Goal: Task Accomplishment & Management: Use online tool/utility

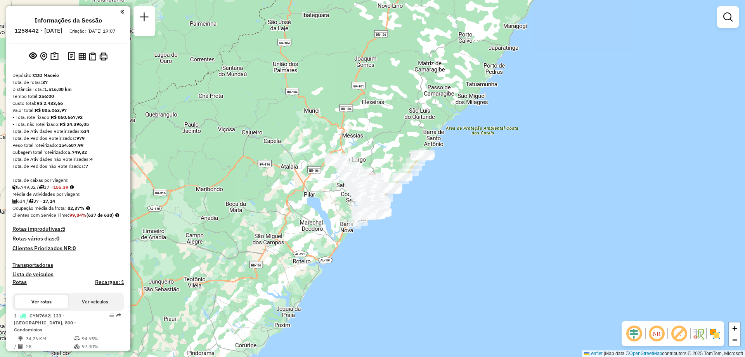
scroll to position [346, 0]
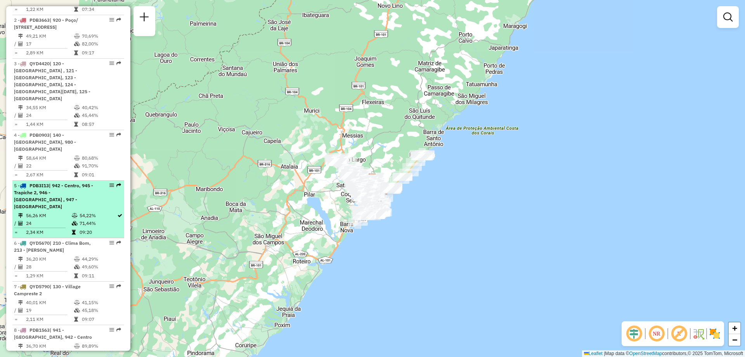
select select "**********"
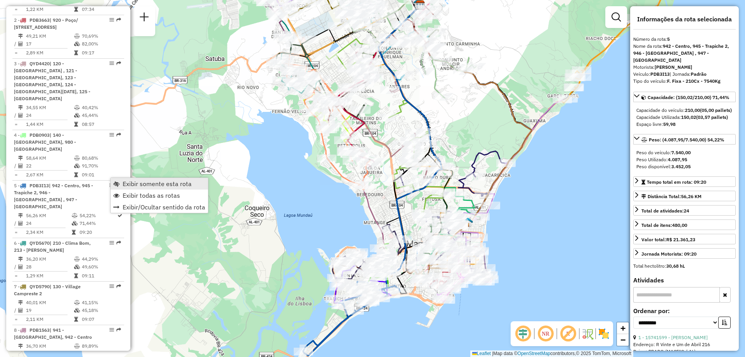
click at [142, 182] on span "Exibir somente esta rota" at bounding box center [157, 184] width 69 height 6
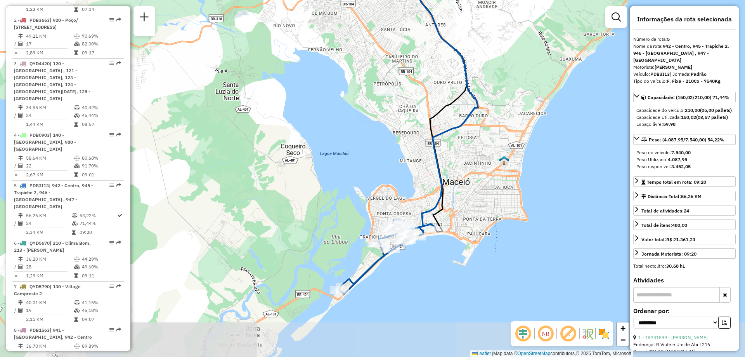
drag, startPoint x: 347, startPoint y: 218, endPoint x: 379, endPoint y: 163, distance: 63.5
click at [379, 163] on div "Janela de atendimento Grade de atendimento Capacidade Transportadoras Veículos …" at bounding box center [372, 178] width 745 height 357
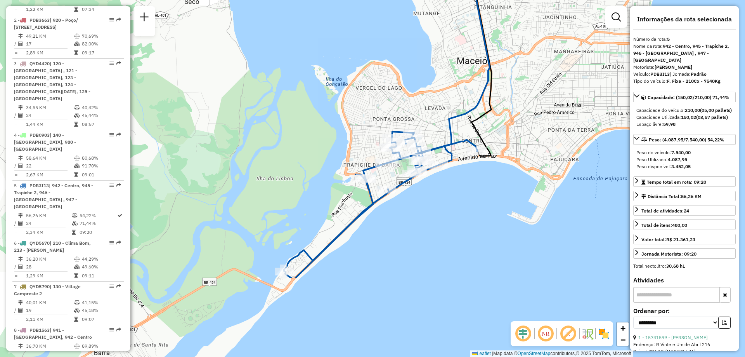
drag, startPoint x: 360, startPoint y: 211, endPoint x: 344, endPoint y: 96, distance: 116.0
click at [344, 96] on div "Janela de atendimento Grade de atendimento Capacidade Transportadoras Veículos …" at bounding box center [372, 178] width 745 height 357
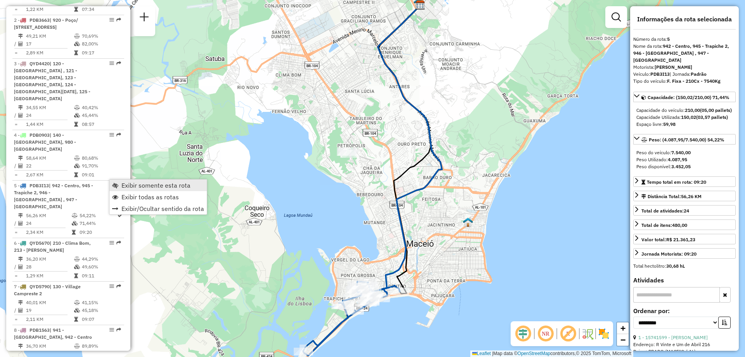
click at [151, 184] on span "Exibir somente esta rota" at bounding box center [156, 185] width 69 height 6
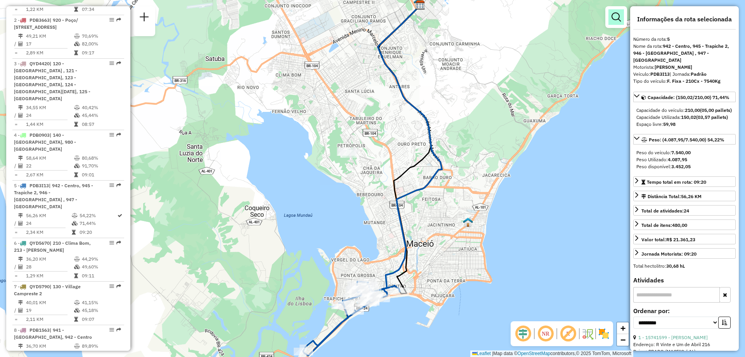
scroll to position [758, 0]
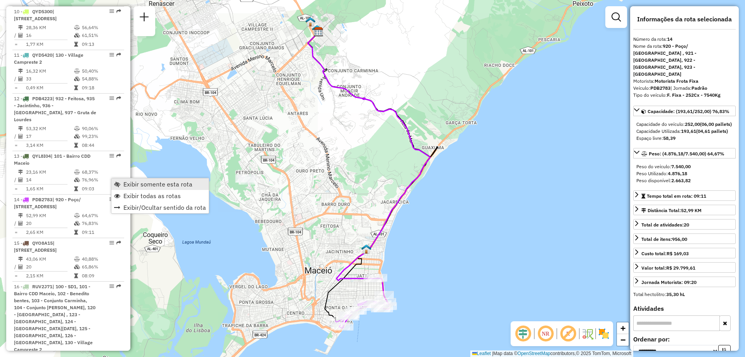
click at [163, 185] on span "Exibir somente esta rota" at bounding box center [157, 184] width 69 height 6
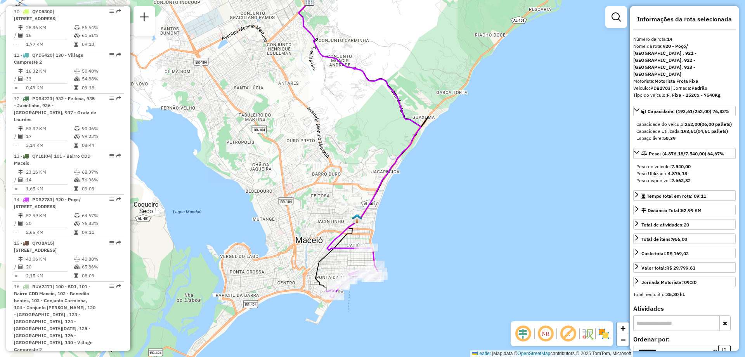
drag, startPoint x: 358, startPoint y: 214, endPoint x: 353, endPoint y: 201, distance: 13.3
click at [353, 201] on div "Janela de atendimento Grade de atendimento Capacidade Transportadoras Veículos …" at bounding box center [372, 178] width 745 height 357
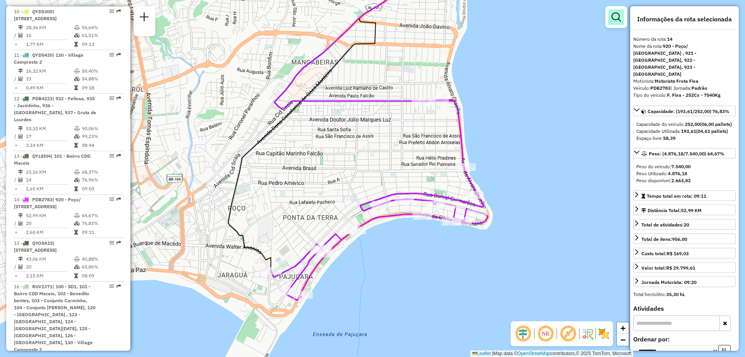
scroll to position [527, 0]
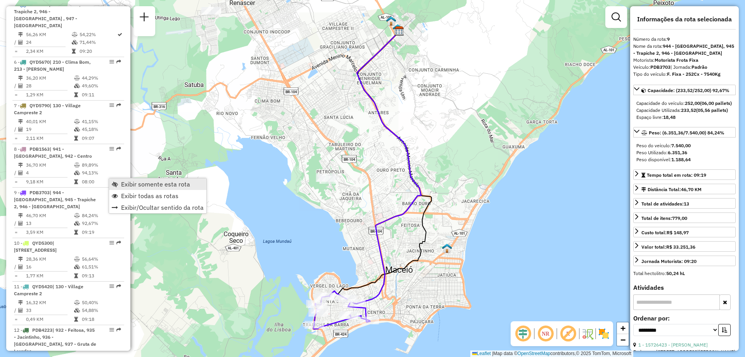
click at [139, 182] on span "Exibir somente esta rota" at bounding box center [155, 184] width 69 height 6
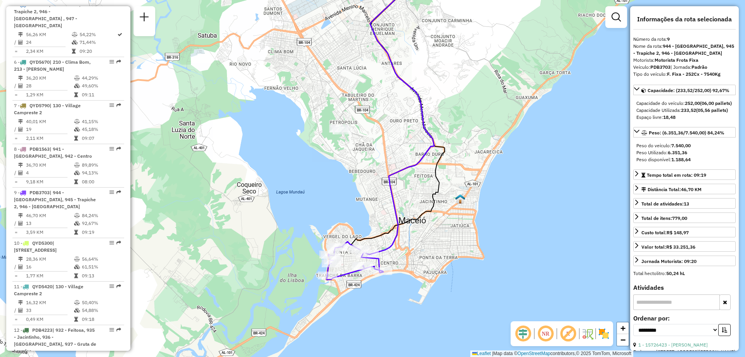
drag, startPoint x: 214, startPoint y: 254, endPoint x: 227, endPoint y: 204, distance: 51.0
click at [227, 204] on div "Janela de atendimento Grade de atendimento Capacidade Transportadoras Veículos …" at bounding box center [372, 178] width 745 height 357
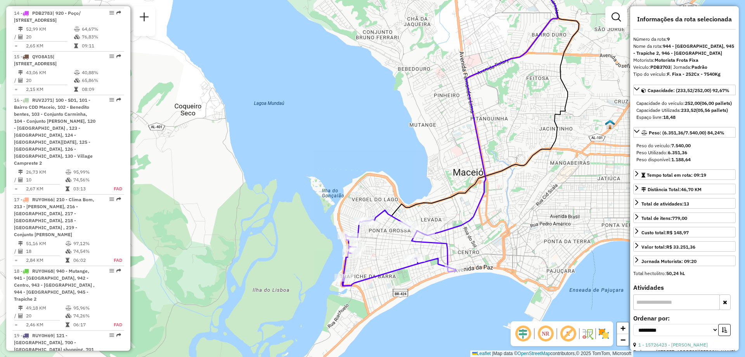
scroll to position [1462, 0]
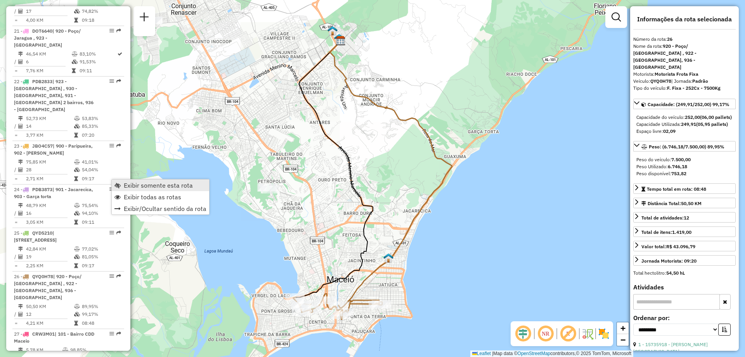
click at [134, 184] on span "Exibir somente esta rota" at bounding box center [158, 185] width 69 height 6
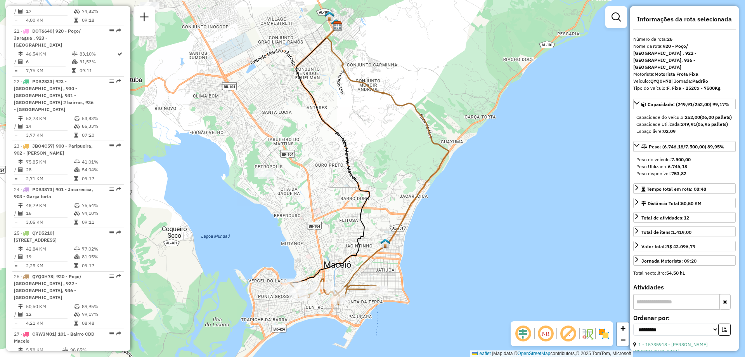
drag, startPoint x: 308, startPoint y: 285, endPoint x: 305, endPoint y: 271, distance: 15.1
click at [305, 271] on div "Janela de atendimento Grade de atendimento Capacidade Transportadoras Veículos …" at bounding box center [372, 178] width 745 height 357
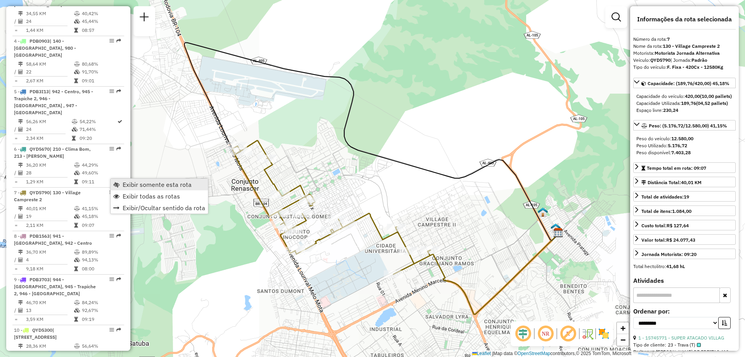
click at [137, 186] on span "Exibir somente esta rota" at bounding box center [157, 184] width 69 height 6
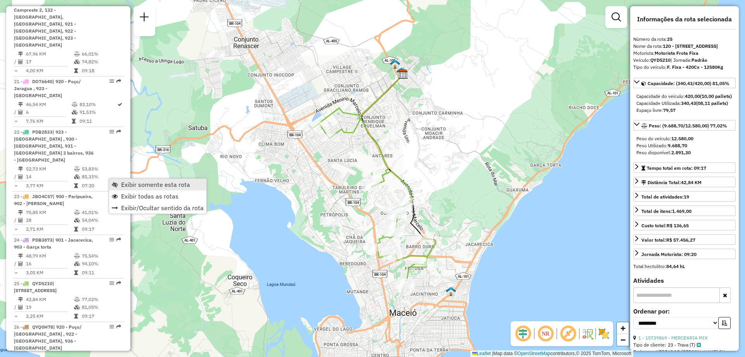
click at [150, 184] on span "Exibir somente esta rota" at bounding box center [155, 184] width 69 height 6
click at [542, 329] on em at bounding box center [546, 333] width 19 height 19
